Goal: Information Seeking & Learning: Learn about a topic

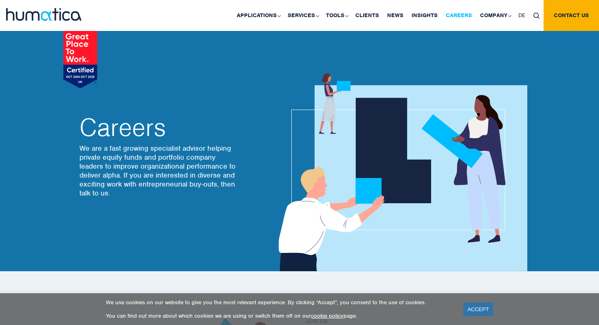
click at [457, 16] on link "Careers" at bounding box center [458, 15] width 34 height 31
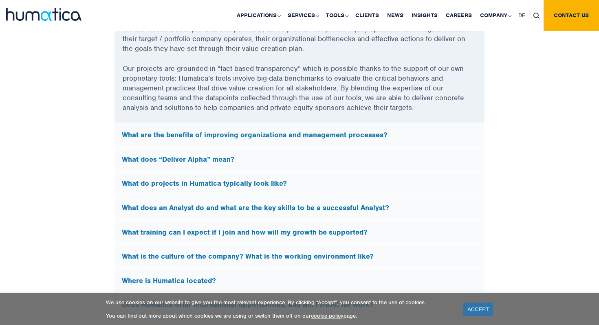
scroll to position [2272, 0]
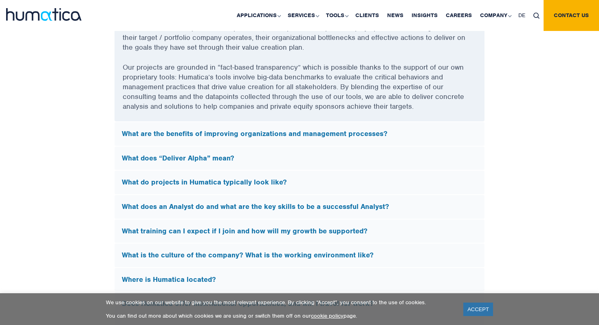
click at [226, 159] on h5 "What does “Deliver Alpha” mean?" at bounding box center [299, 158] width 355 height 9
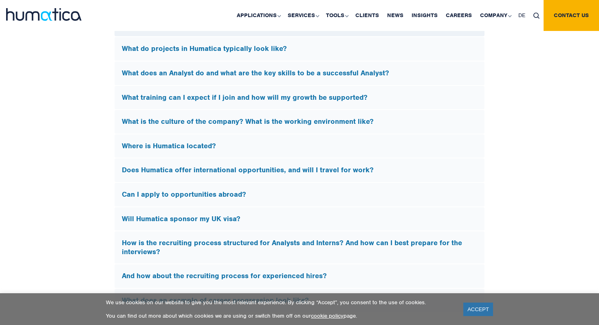
scroll to position [2318, 0]
click at [237, 167] on h5 "Does Humatica offer international opportunities, and will I travel for work?" at bounding box center [299, 169] width 355 height 9
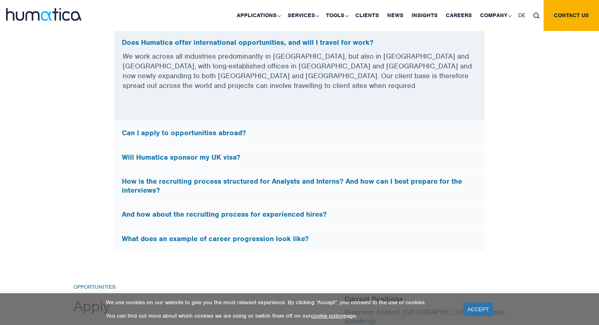
scroll to position [2425, 0]
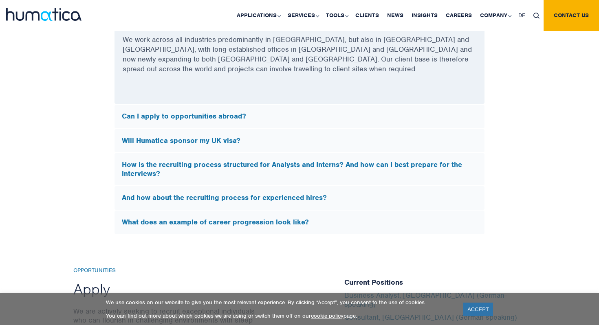
click at [233, 193] on h5 "And how about the recruiting process for experienced hires?" at bounding box center [299, 197] width 355 height 9
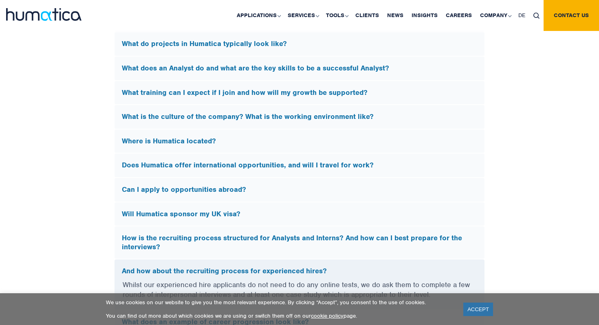
scroll to position [2261, 0]
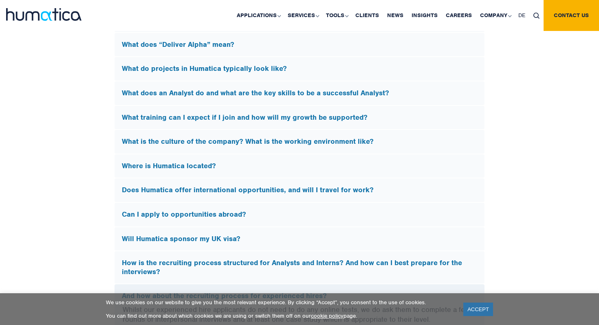
click at [245, 166] on h5 "Where is Humatica located?" at bounding box center [299, 166] width 355 height 9
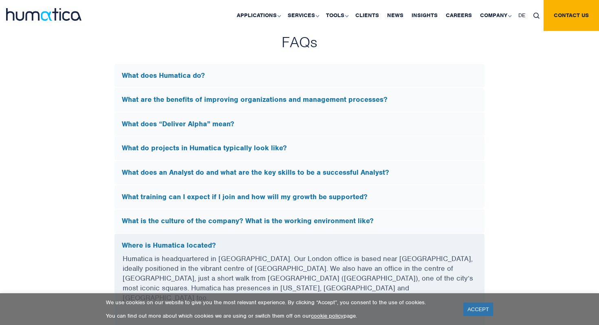
scroll to position [2138, 0]
